Goal: Find specific page/section: Find specific page/section

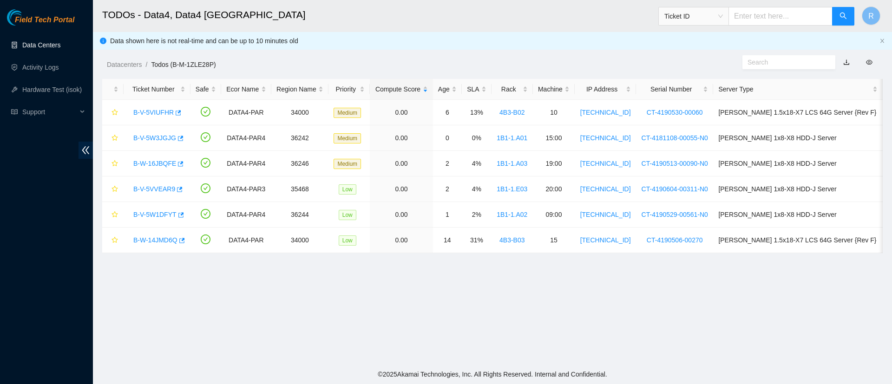
click at [33, 44] on link "Data Centers" at bounding box center [41, 44] width 38 height 7
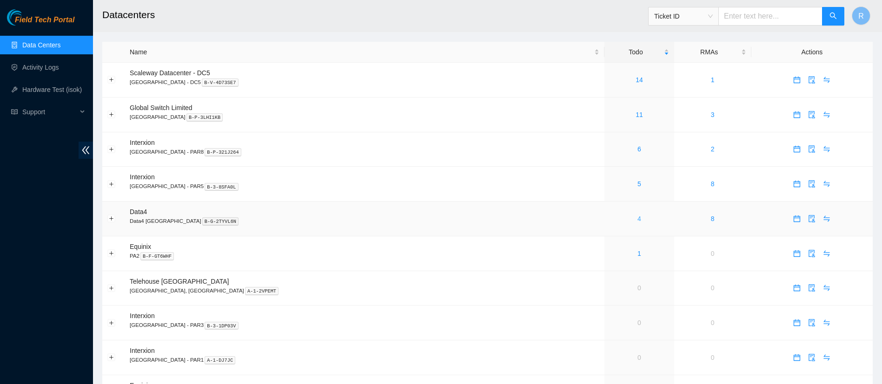
click at [637, 222] on link "4" at bounding box center [639, 218] width 4 height 7
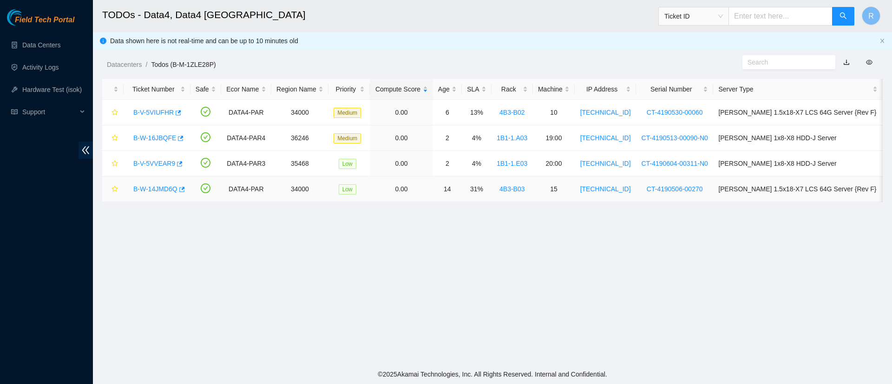
click at [156, 186] on link "B-W-14JMD6Q" at bounding box center [155, 188] width 44 height 7
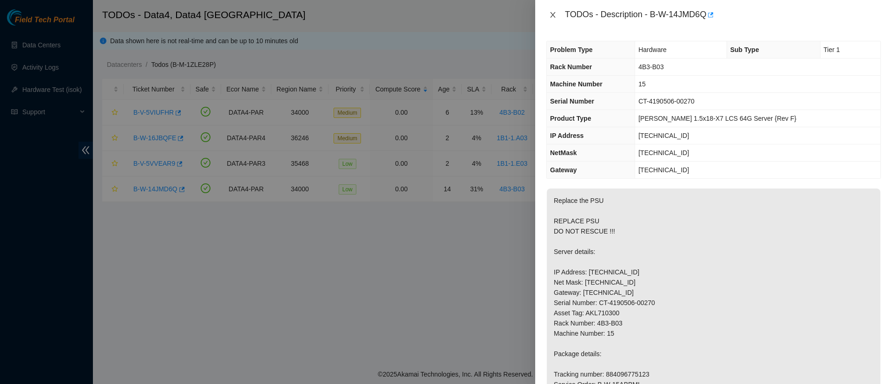
click at [555, 18] on icon "close" at bounding box center [552, 14] width 7 height 7
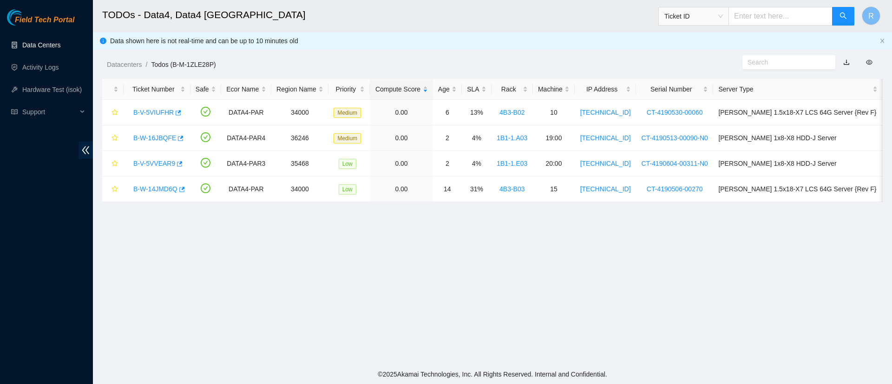
click at [37, 41] on link "Data Centers" at bounding box center [41, 44] width 38 height 7
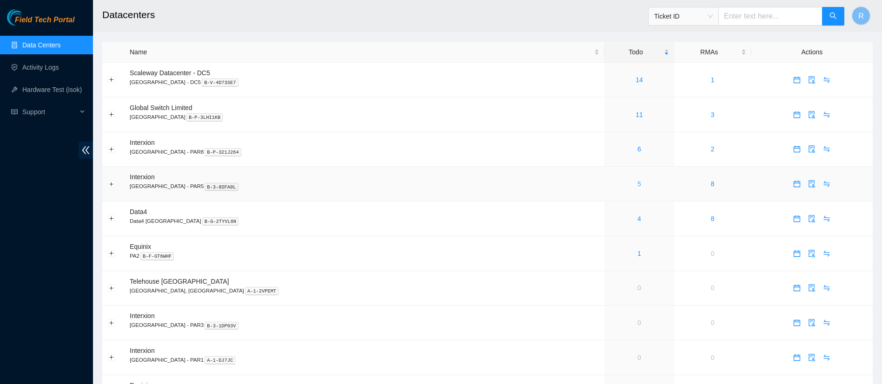
click at [637, 182] on link "5" at bounding box center [639, 183] width 4 height 7
